Goal: Task Accomplishment & Management: Manage account settings

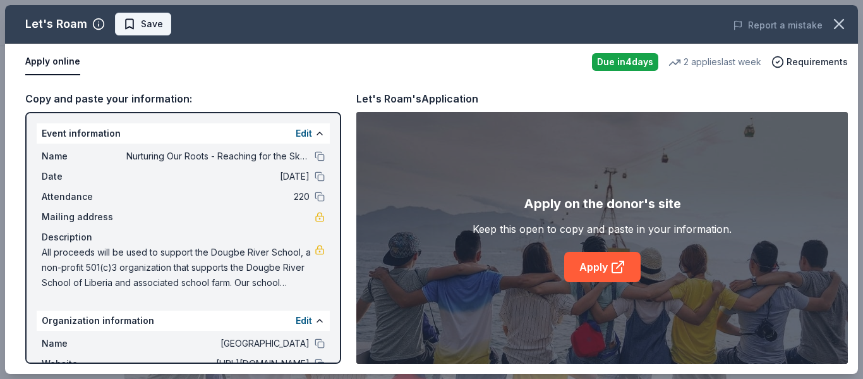
scroll to position [302, 0]
click at [150, 23] on span "Save" at bounding box center [152, 23] width 22 height 15
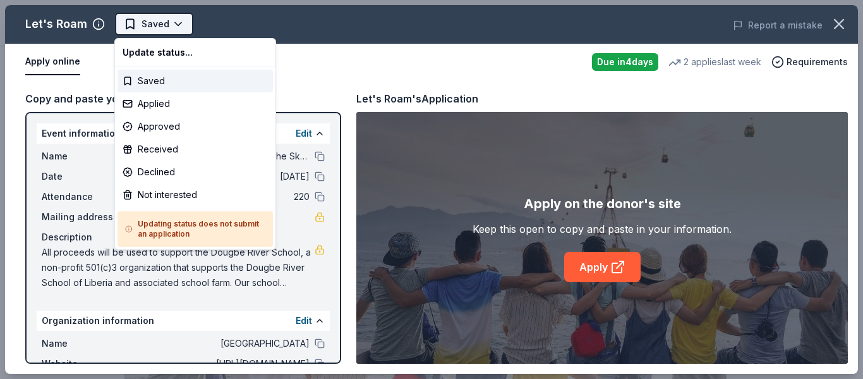
scroll to position [0, 0]
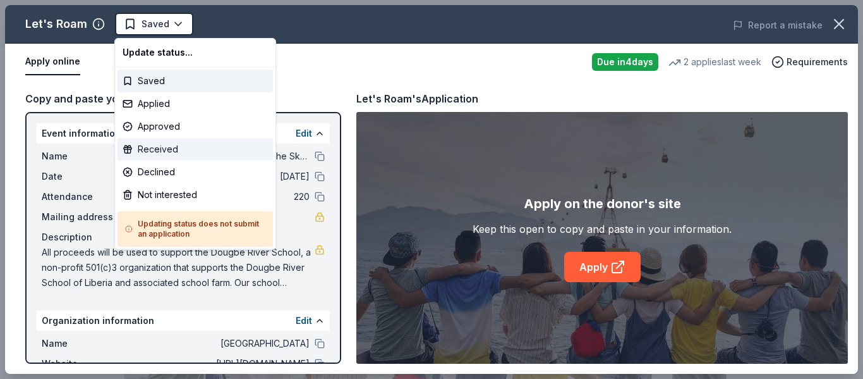
click at [165, 150] on div "Received" at bounding box center [195, 149] width 155 height 23
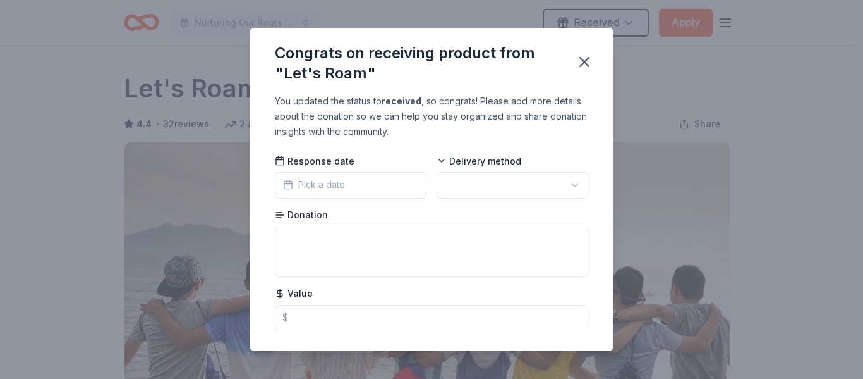
click at [308, 185] on span "Pick a date" at bounding box center [314, 184] width 62 height 15
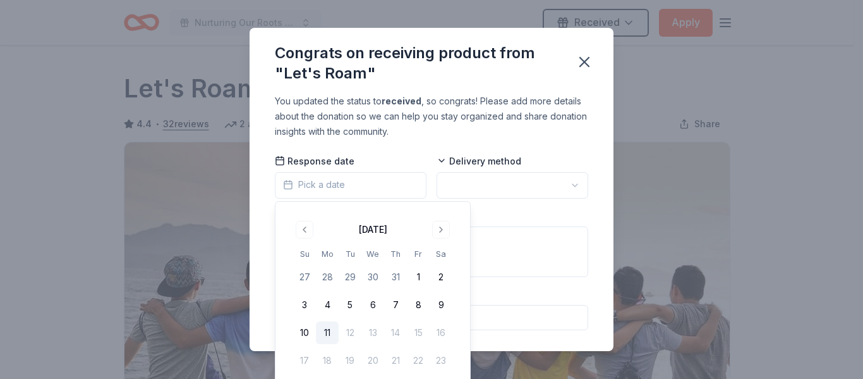
click at [325, 332] on button "11" at bounding box center [327, 332] width 23 height 23
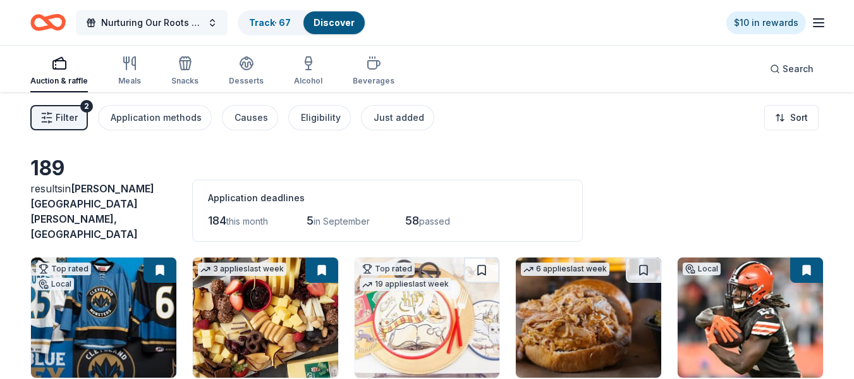
scroll to position [356, 0]
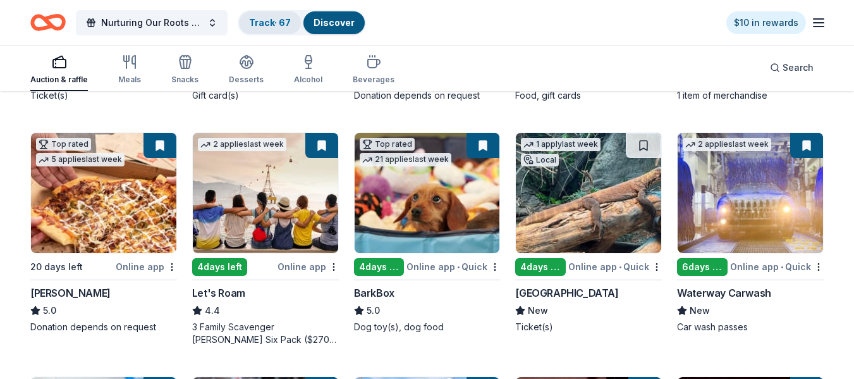
click at [278, 23] on link "Track · 67" at bounding box center [270, 22] width 42 height 11
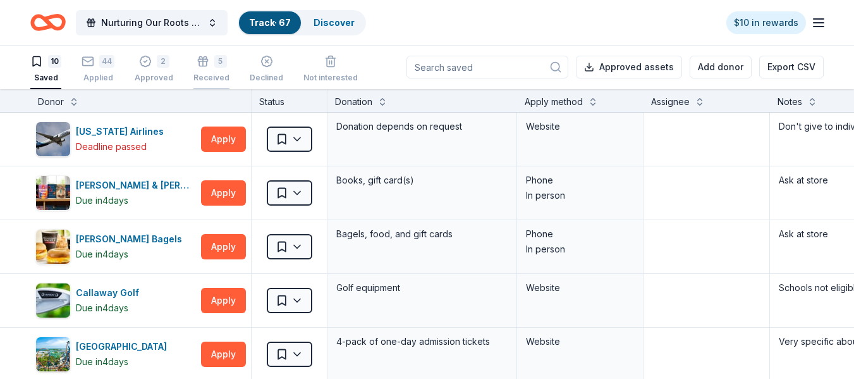
click at [210, 74] on div "Received" at bounding box center [211, 78] width 36 height 10
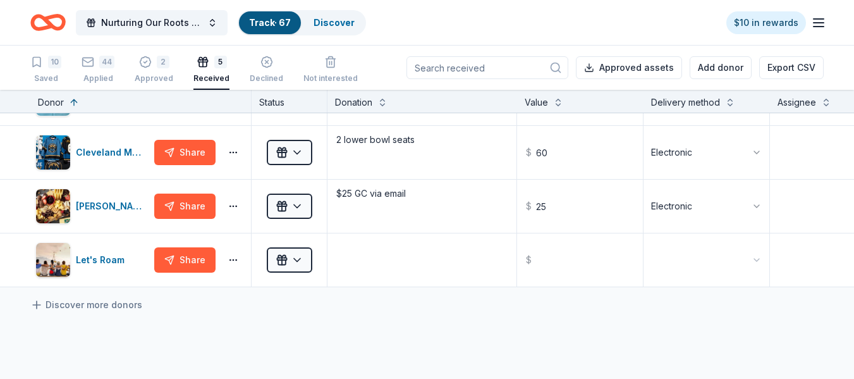
scroll to position [99, 0]
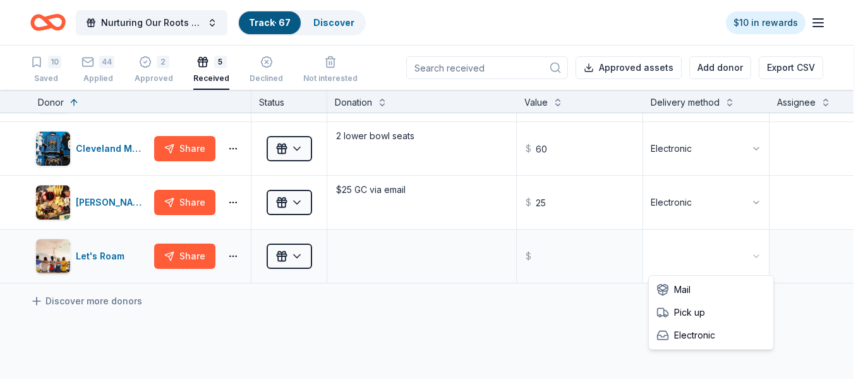
click at [756, 255] on html "Nurturing Our Roots - Reaching for the Sky Dougbe River School Gala 2025 Track …" at bounding box center [431, 189] width 863 height 379
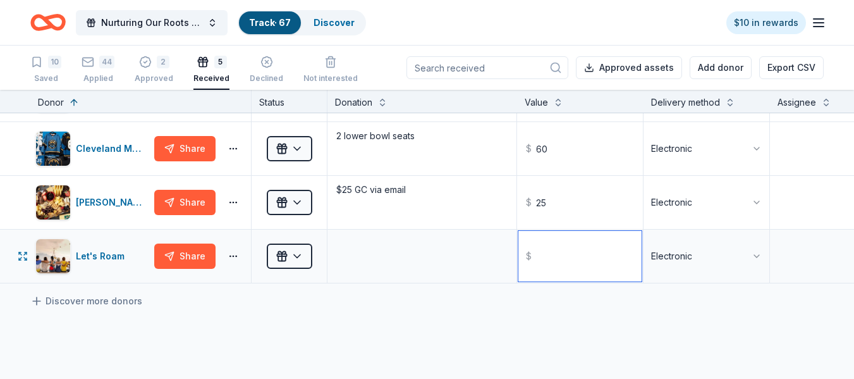
click at [590, 259] on input "text" at bounding box center [579, 256] width 123 height 51
type input "200.00"
click at [389, 255] on textarea at bounding box center [422, 256] width 186 height 51
type textarea "Gift certificates"
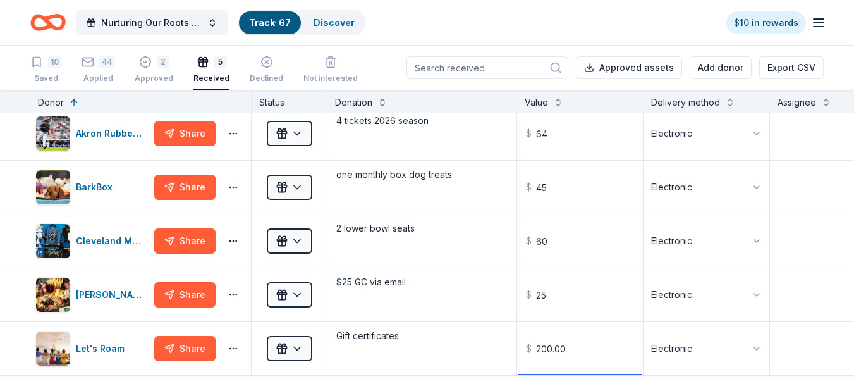
scroll to position [0, 0]
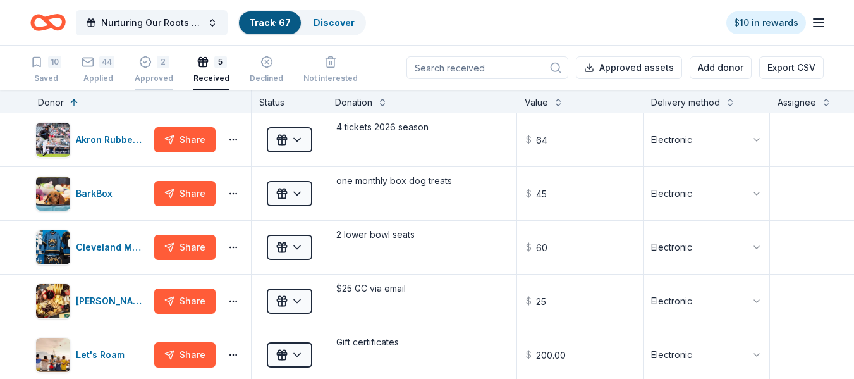
click at [160, 66] on div "2" at bounding box center [163, 62] width 13 height 13
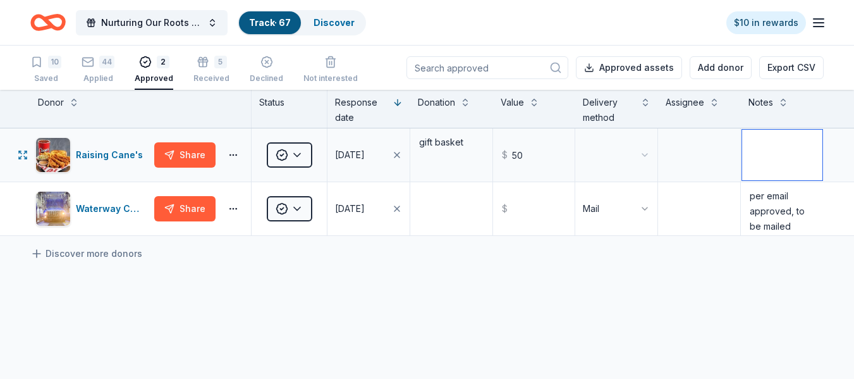
click at [760, 144] on textarea at bounding box center [782, 155] width 80 height 51
type textarea "To send to Nancy's"
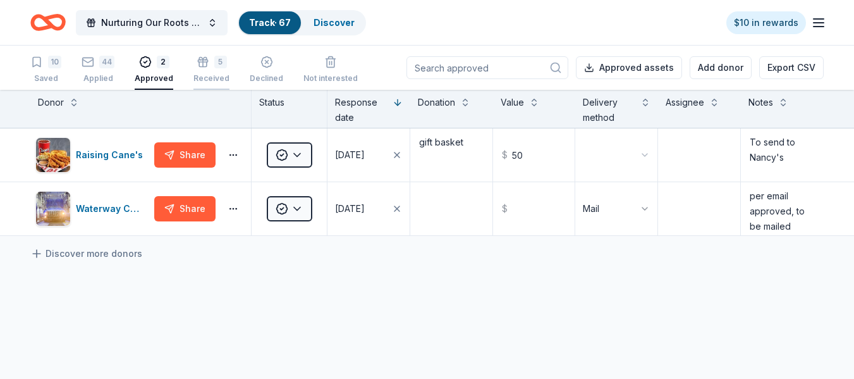
click at [219, 61] on div "5" at bounding box center [220, 62] width 13 height 13
